Goal: Task Accomplishment & Management: Manage account settings

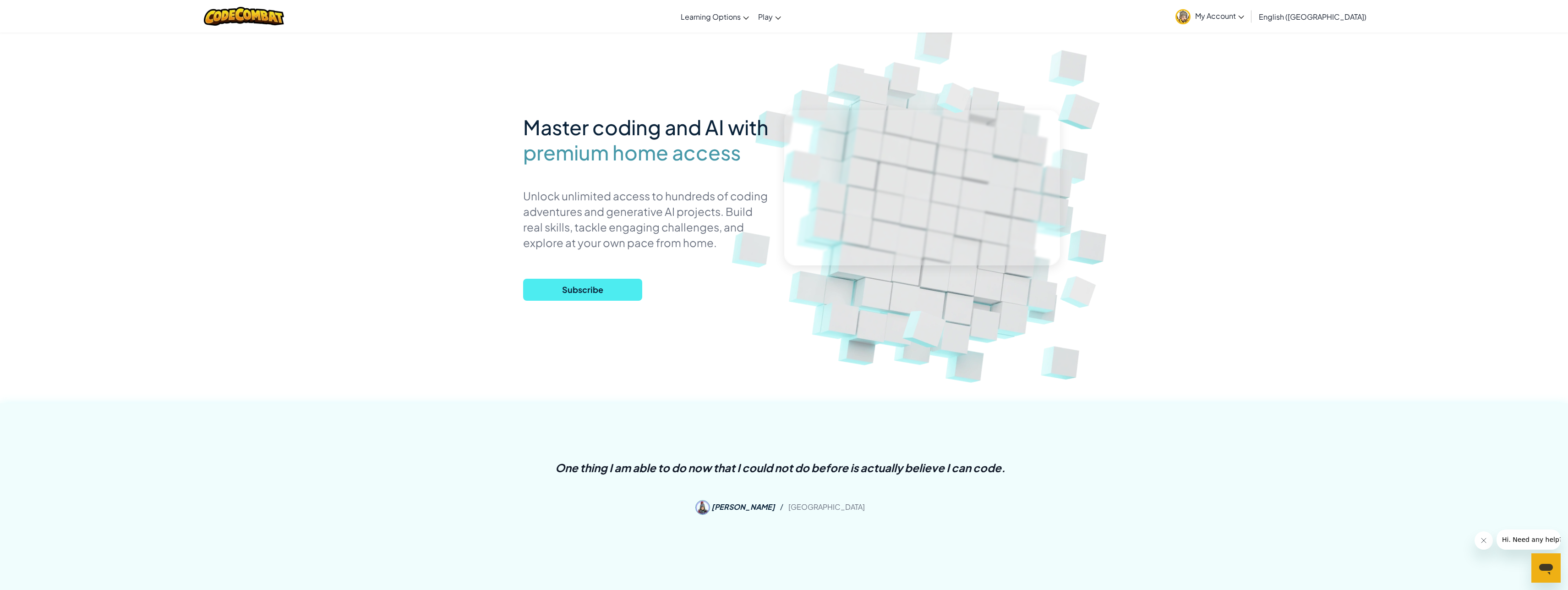
click at [1244, 17] on icon at bounding box center [1241, 17] width 5 height 3
click at [1269, 134] on link "Manage Payments" at bounding box center [1220, 130] width 97 height 14
